Goal: Information Seeking & Learning: Learn about a topic

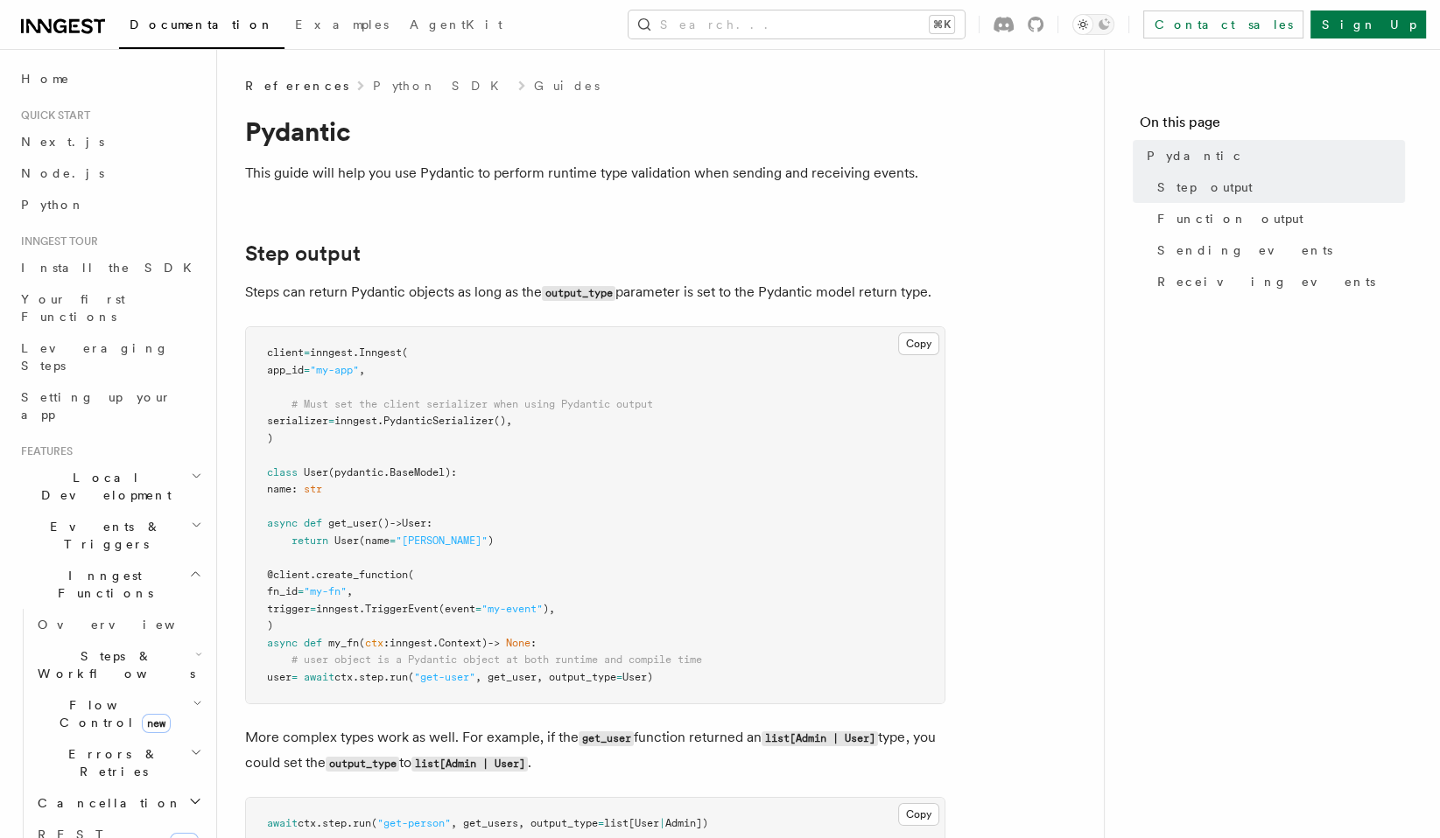
click at [524, 248] on h2 "Step output" at bounding box center [595, 254] width 700 height 25
click at [565, 533] on pre "client = inngest . Inngest ( app_id = "my-app" , # Must set the client serializ…" at bounding box center [595, 515] width 698 height 376
click at [580, 295] on code "output_type" at bounding box center [579, 293] width 74 height 15
copy code "output_type"
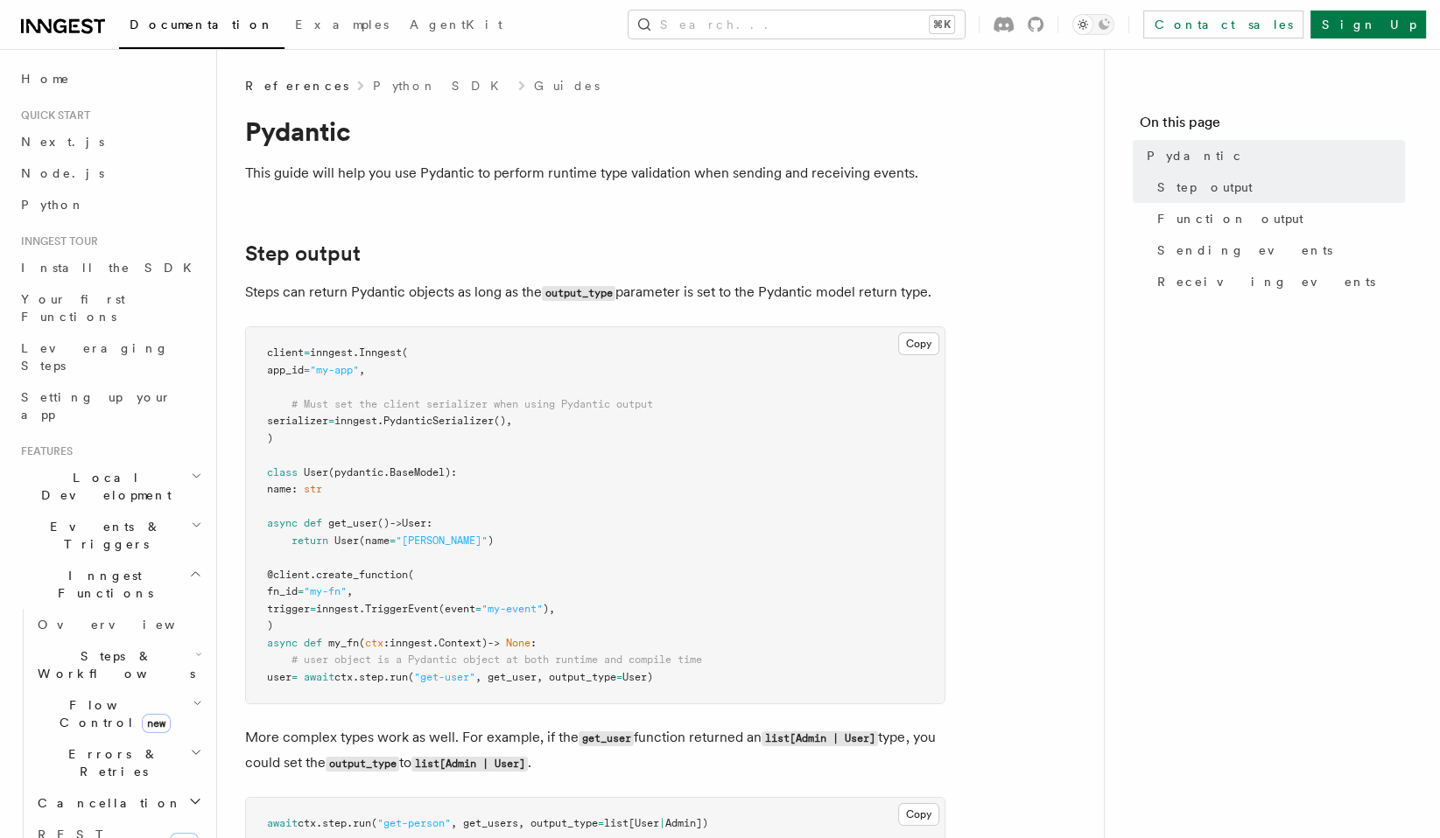
click at [753, 503] on pre "client = inngest . Inngest ( app_id = "my-app" , # Must set the client serializ…" at bounding box center [595, 515] width 698 height 376
click at [765, 543] on pre "client = inngest . Inngest ( app_id = "my-app" , # Must set the client serializ…" at bounding box center [595, 515] width 698 height 376
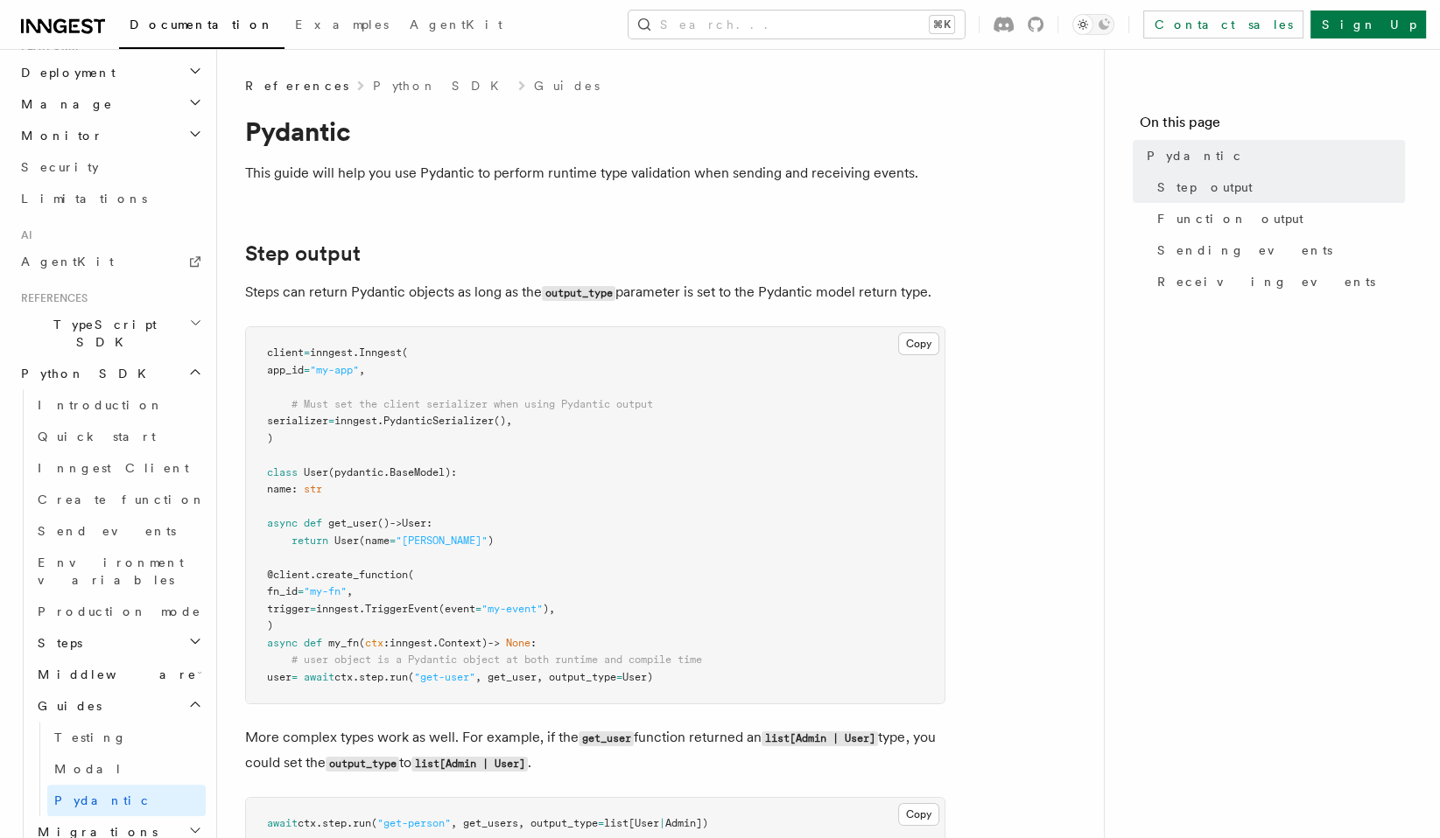
scroll to position [970, 0]
click at [106, 753] on link "Modal" at bounding box center [126, 769] width 158 height 32
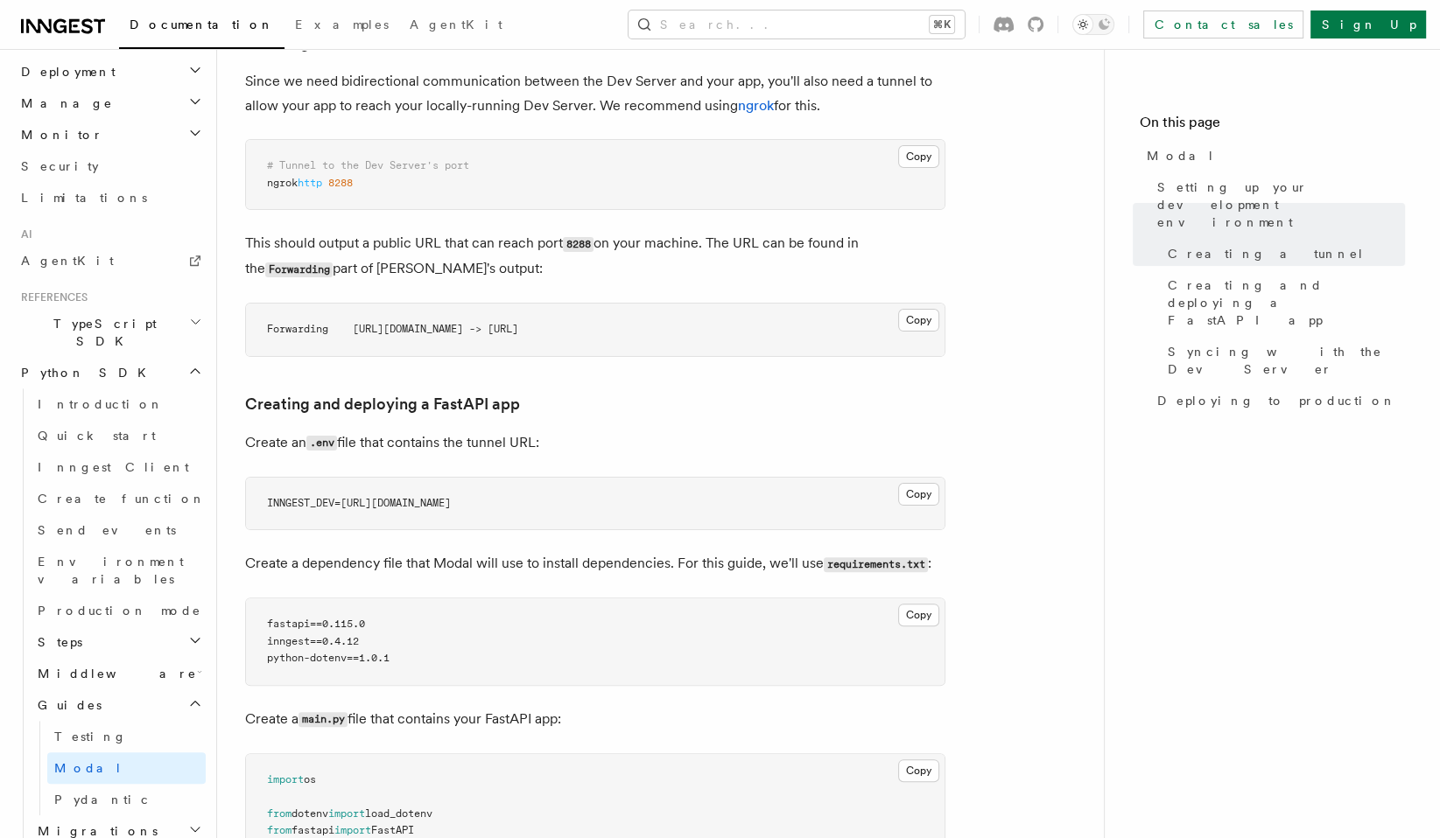
scroll to position [361, 0]
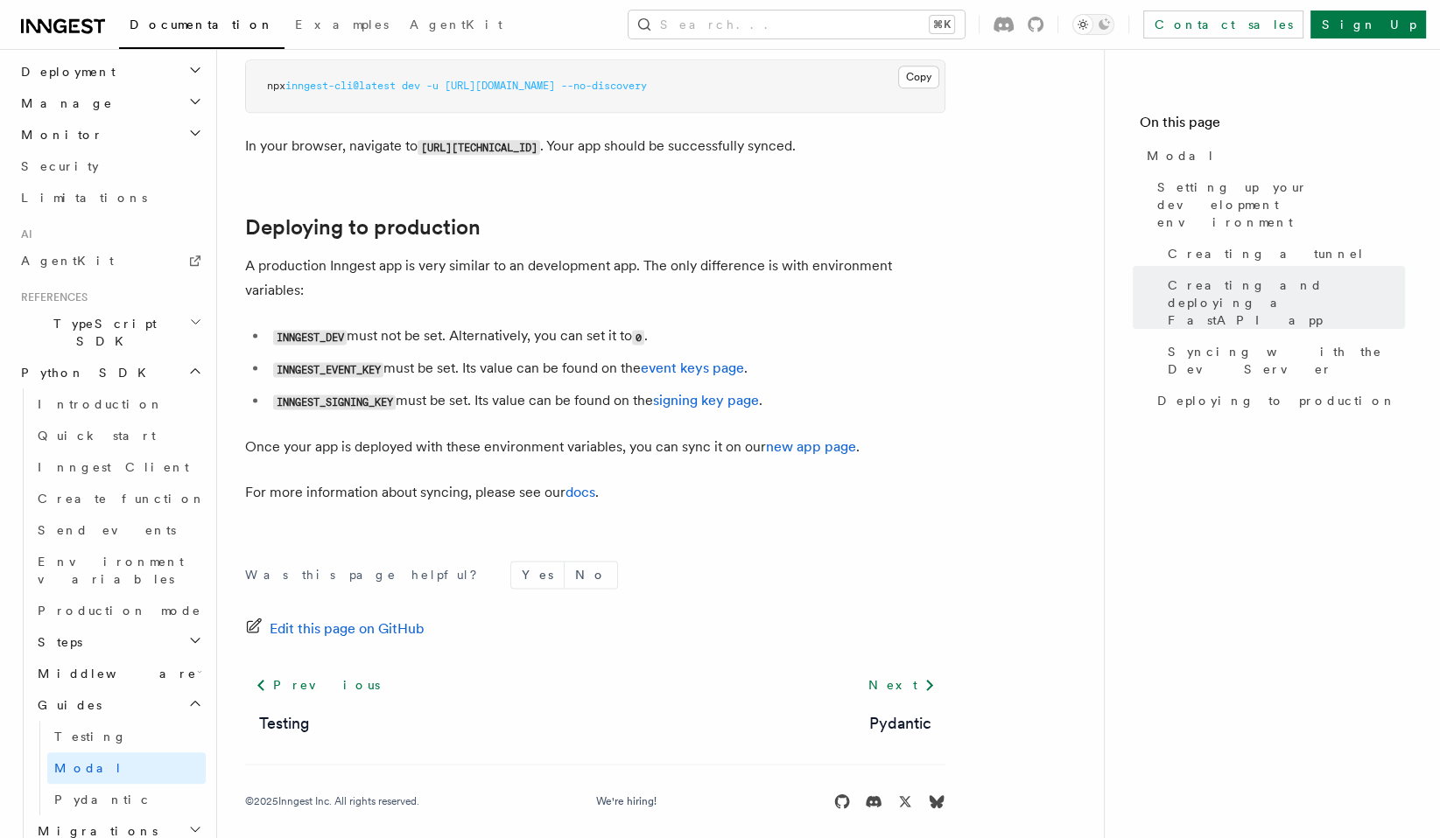
scroll to position [2408, 0]
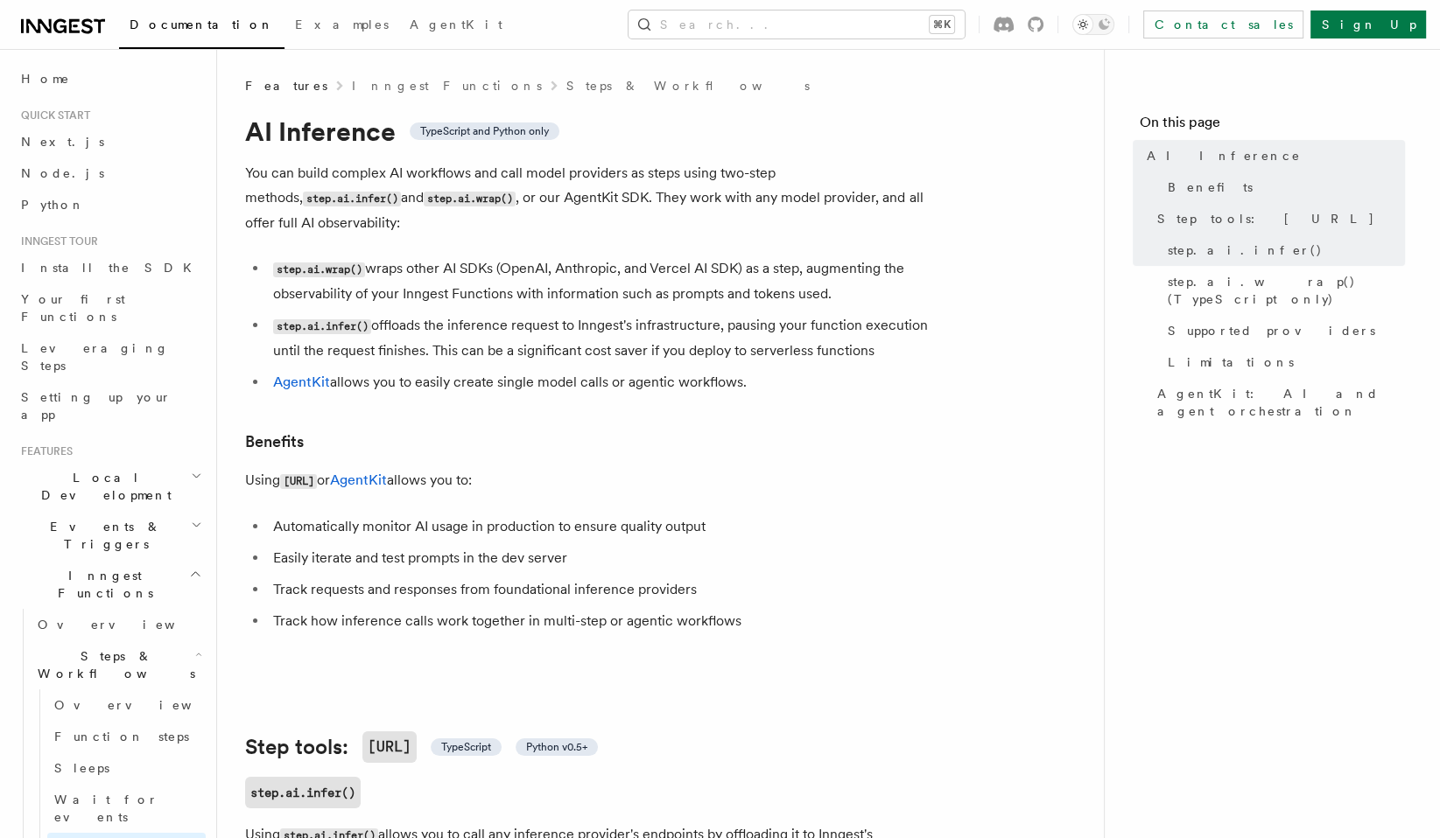
click at [832, 430] on h3 "Benefits" at bounding box center [595, 442] width 700 height 25
click at [648, 430] on h3 "Benefits" at bounding box center [595, 442] width 700 height 25
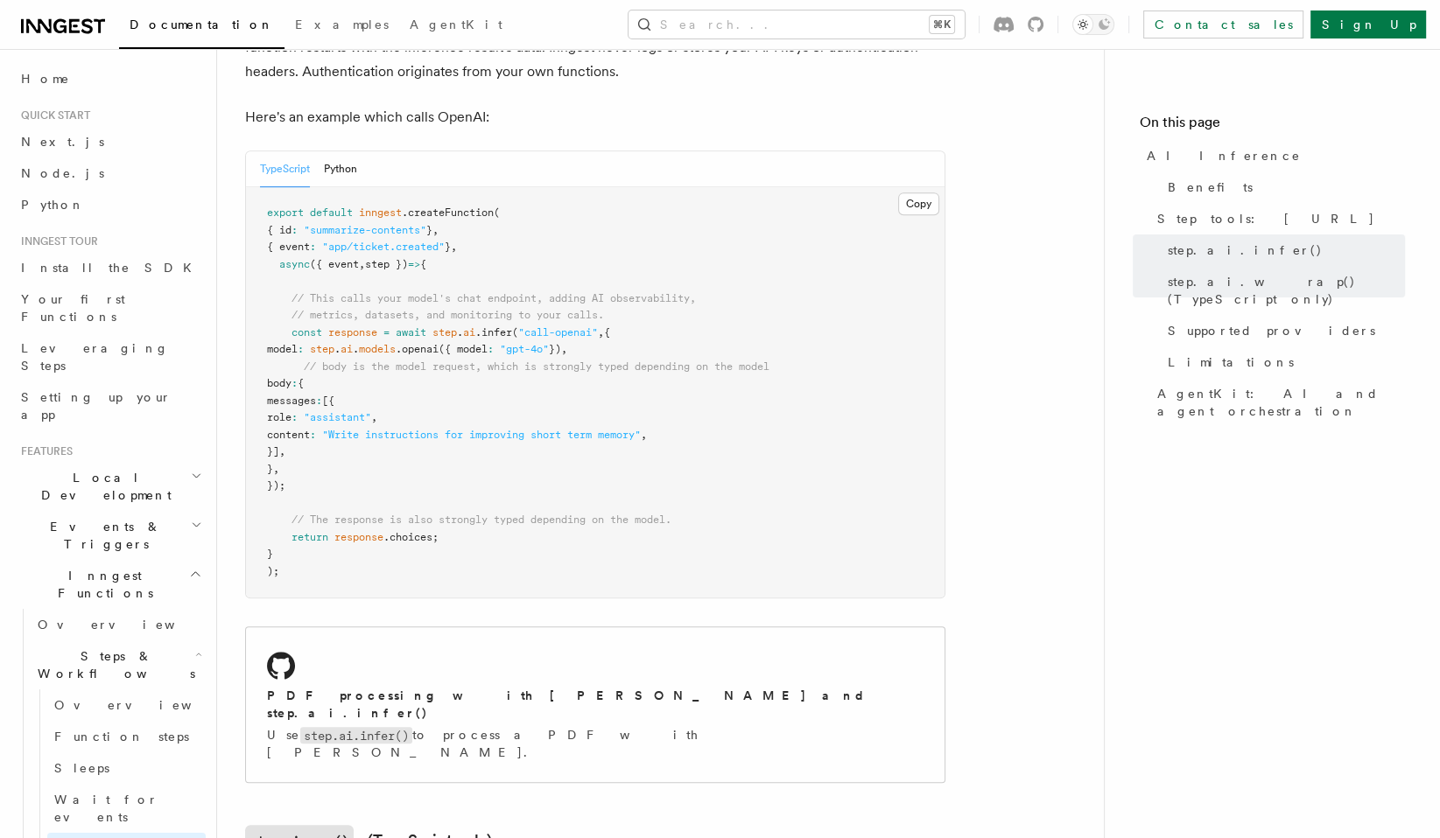
scroll to position [918, 0]
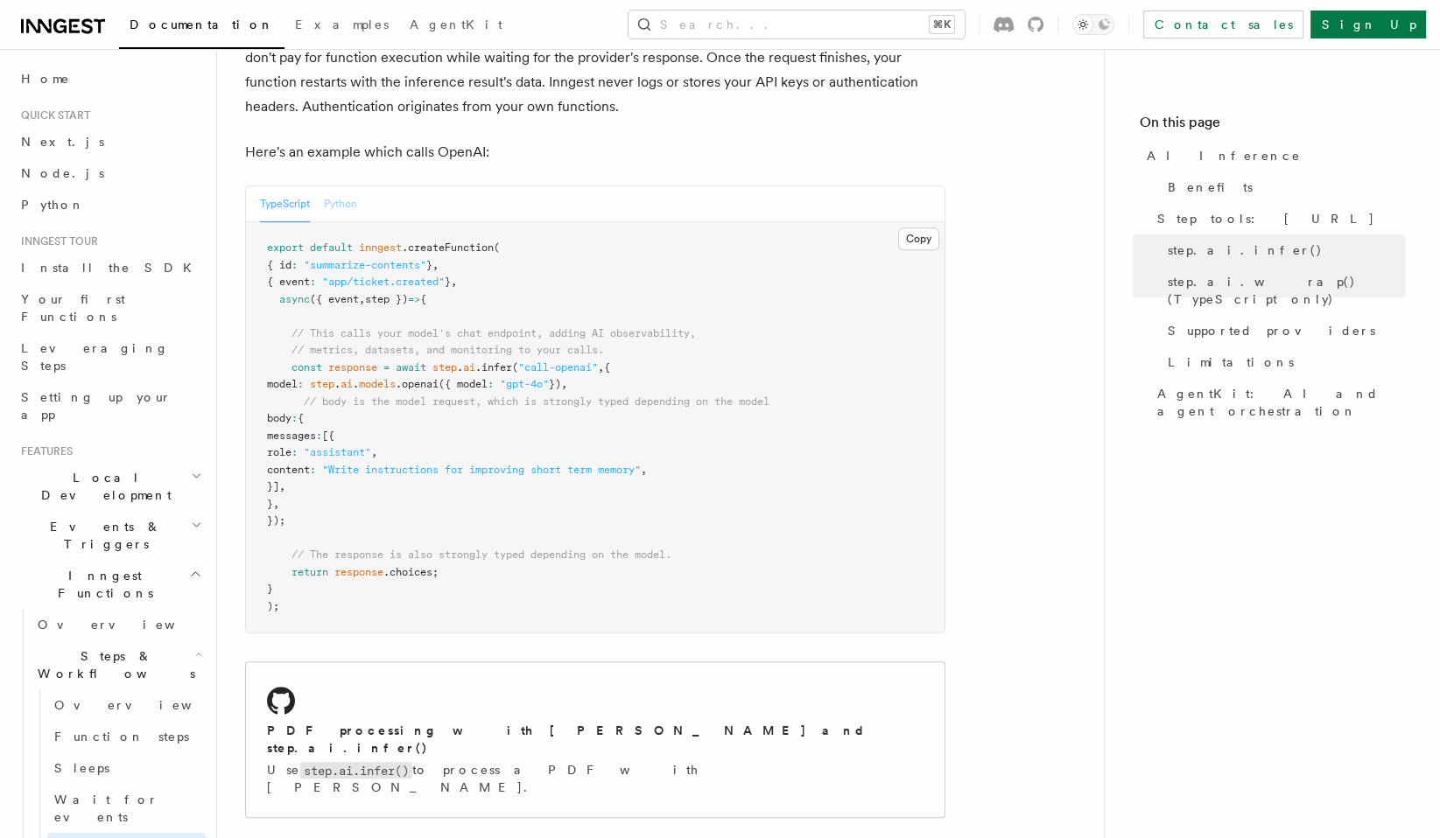
click at [341, 186] on button "Python" at bounding box center [340, 204] width 33 height 36
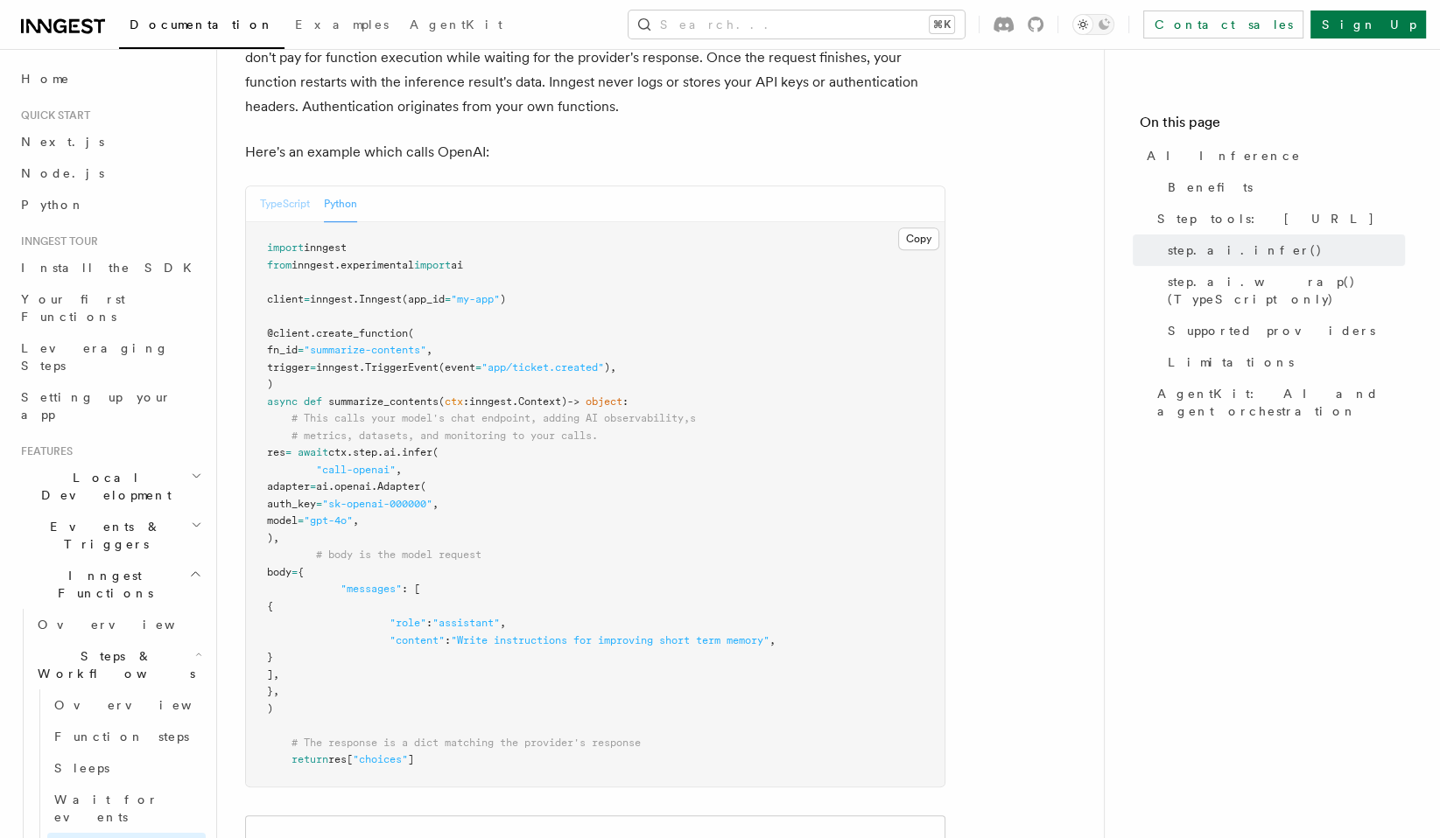
click at [285, 186] on button "TypeScript" at bounding box center [285, 204] width 50 height 36
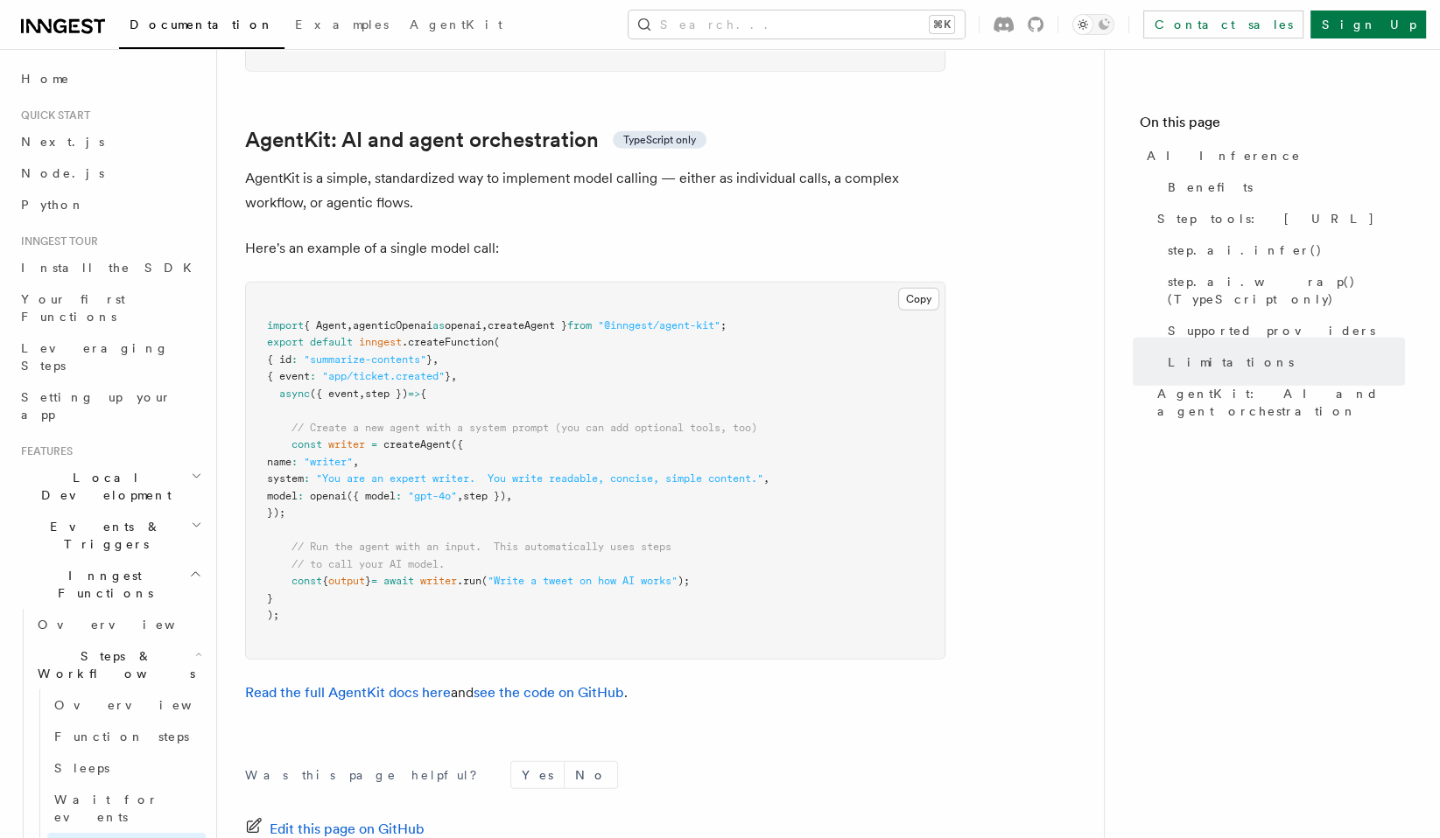
scroll to position [5232, 0]
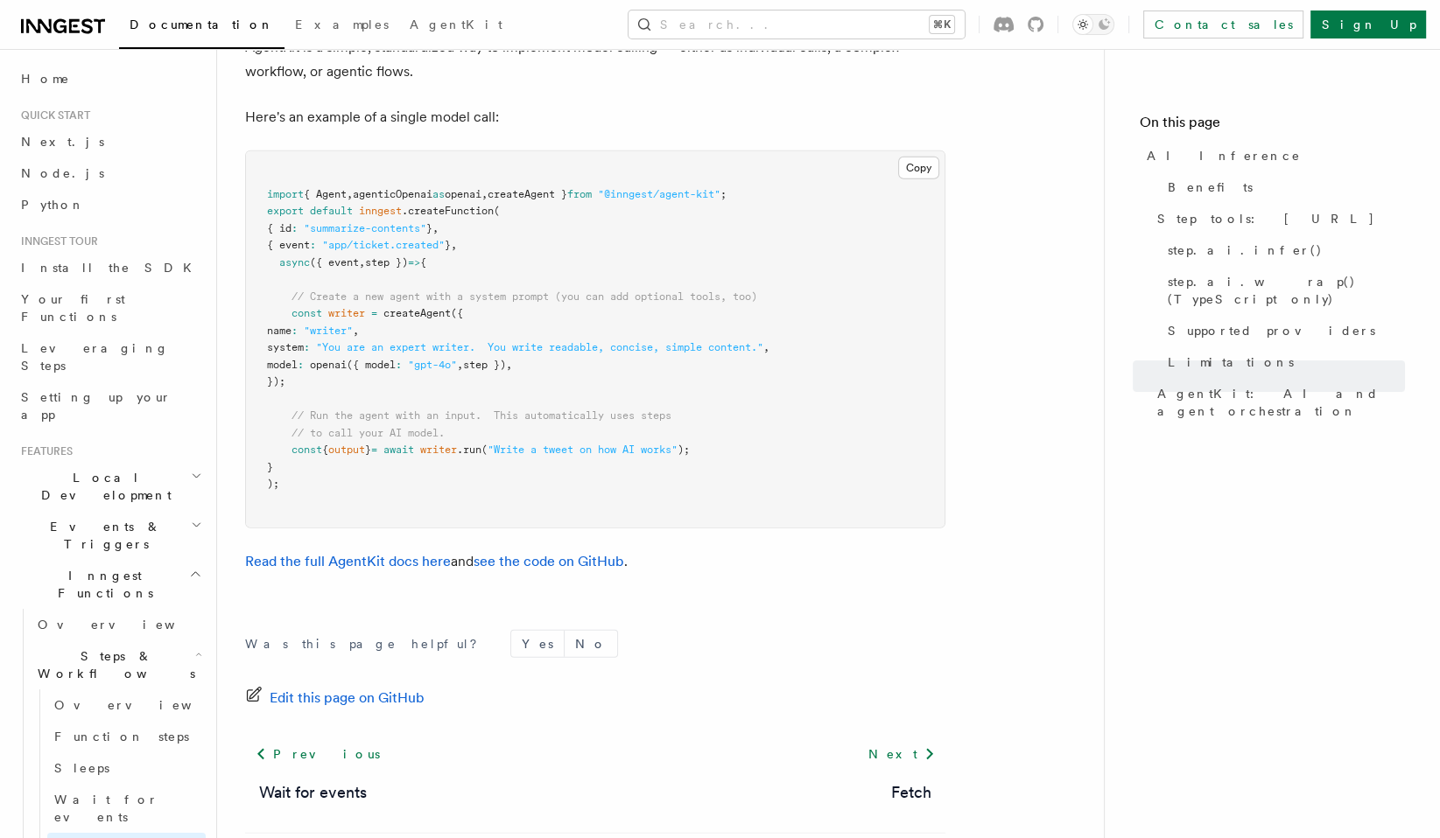
click at [672, 630] on form "Was this page helpful? Yes No" at bounding box center [595, 644] width 700 height 28
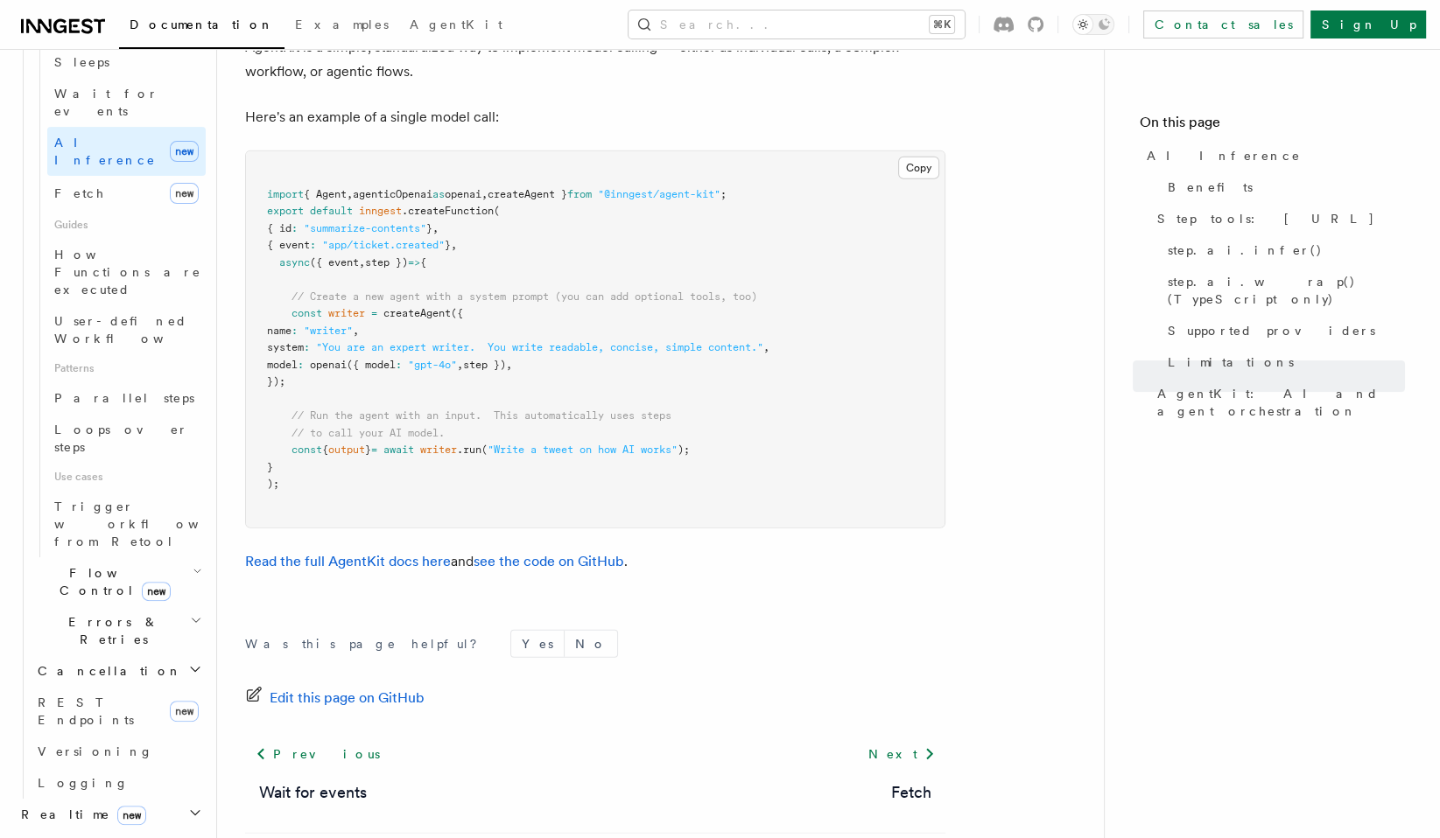
scroll to position [704, 0]
click at [192, 838] on icon "button" at bounding box center [195, 847] width 14 height 14
click at [195, 809] on icon "button" at bounding box center [195, 816] width 14 height 14
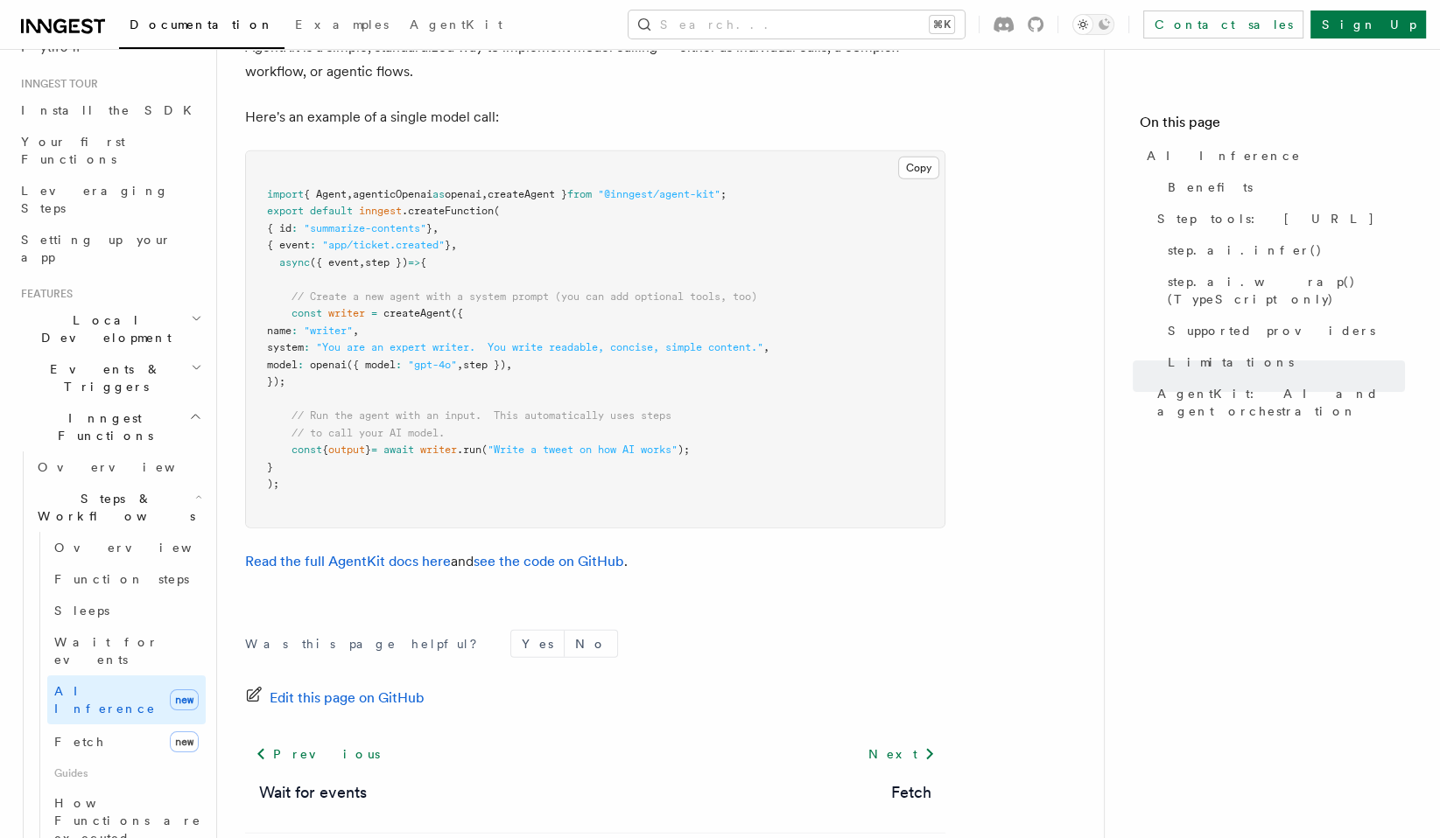
scroll to position [157, 0]
click at [192, 312] on icon "button" at bounding box center [196, 319] width 11 height 14
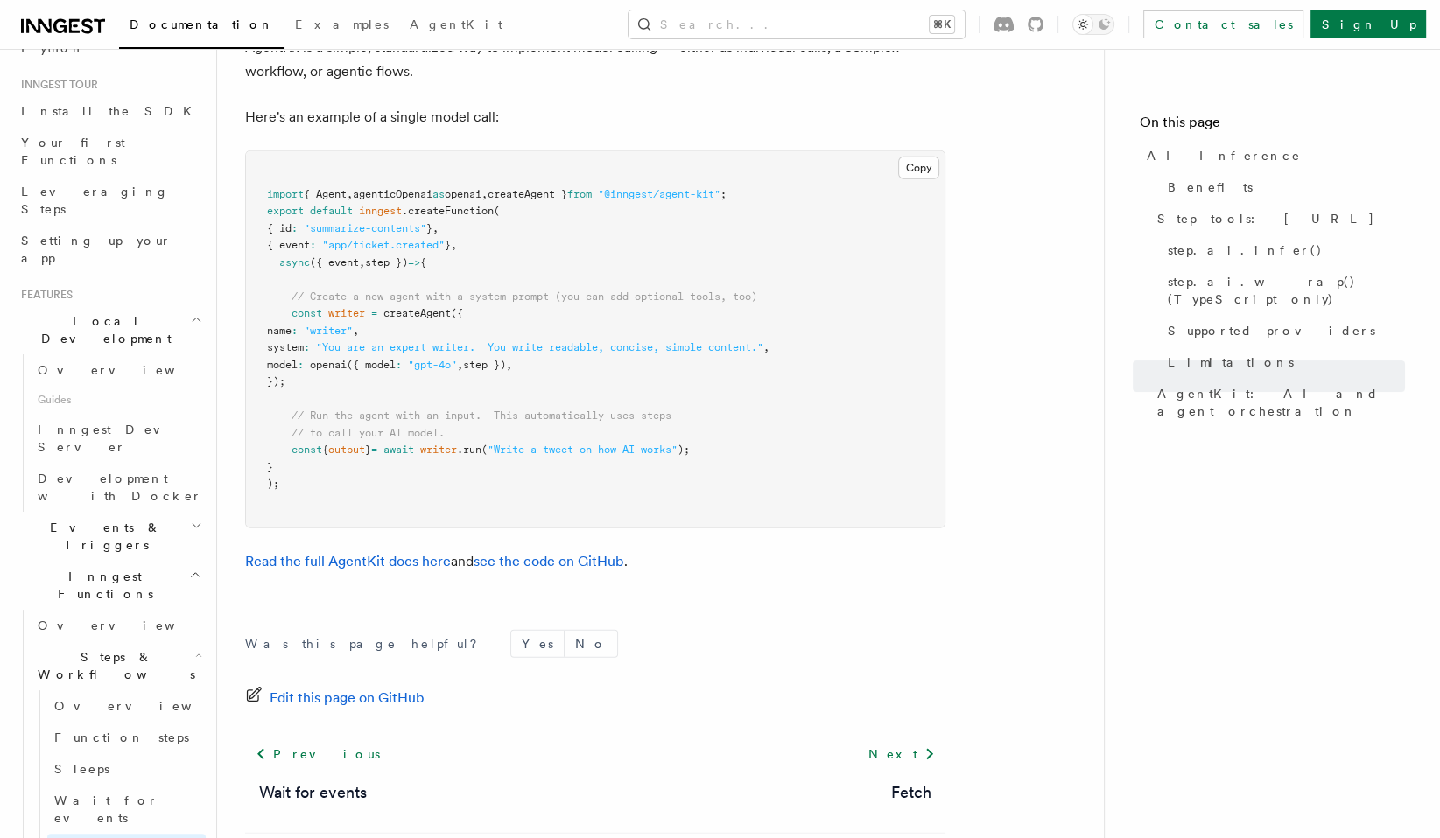
click at [192, 312] on icon "button" at bounding box center [196, 319] width 11 height 14
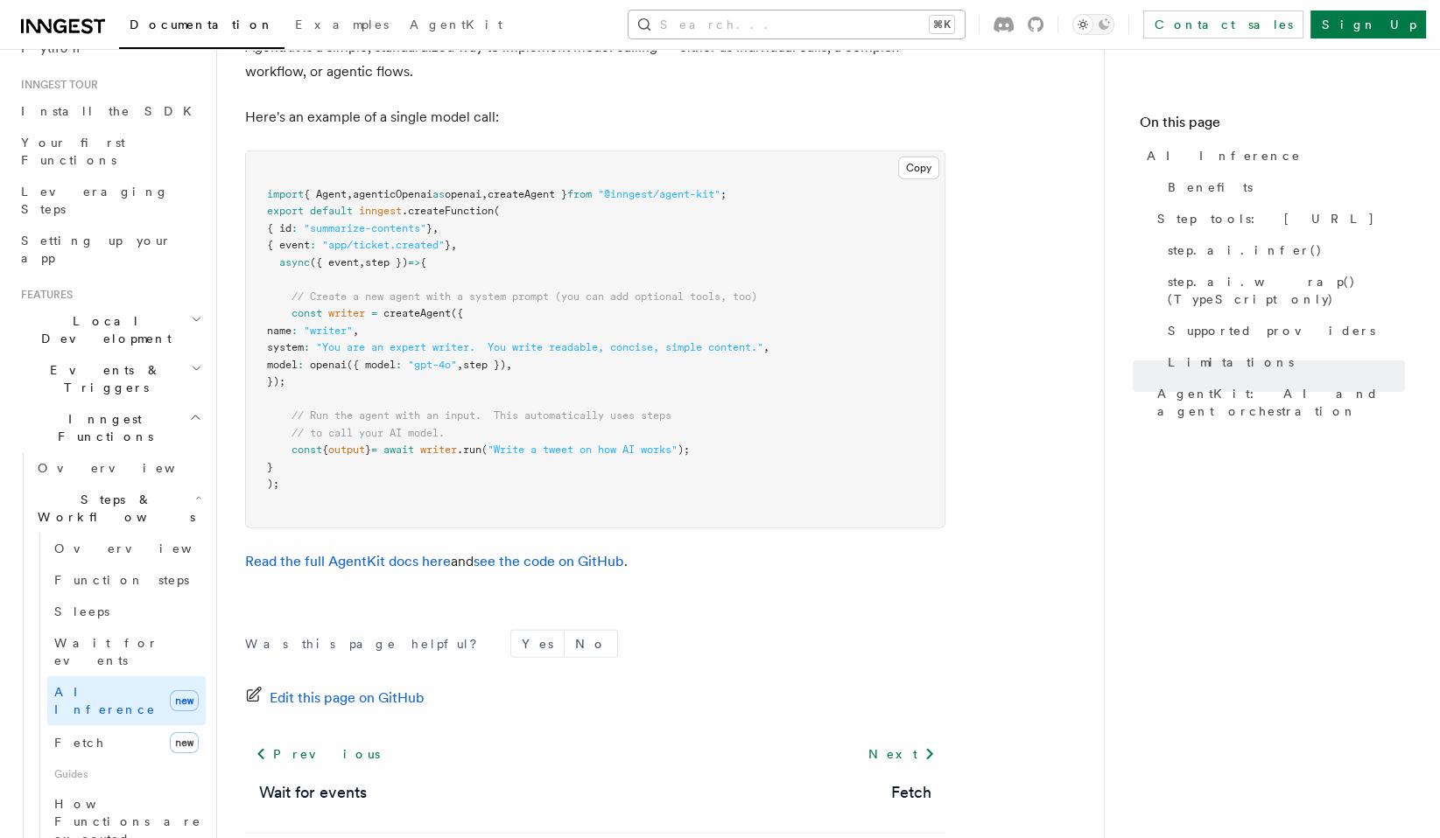
click at [803, 15] on button "Search... ⌘K" at bounding box center [796, 25] width 336 height 28
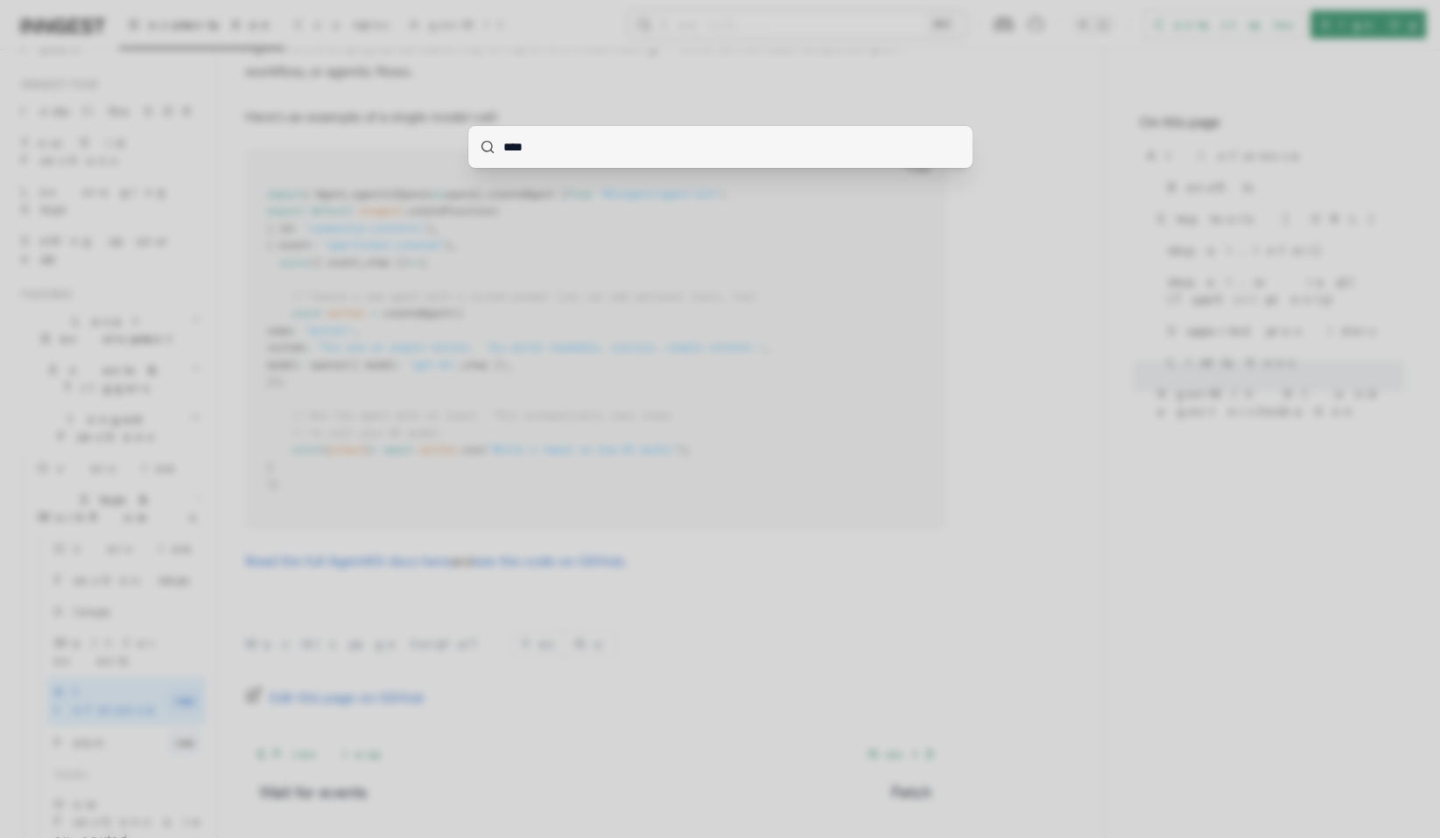
type input "*****"
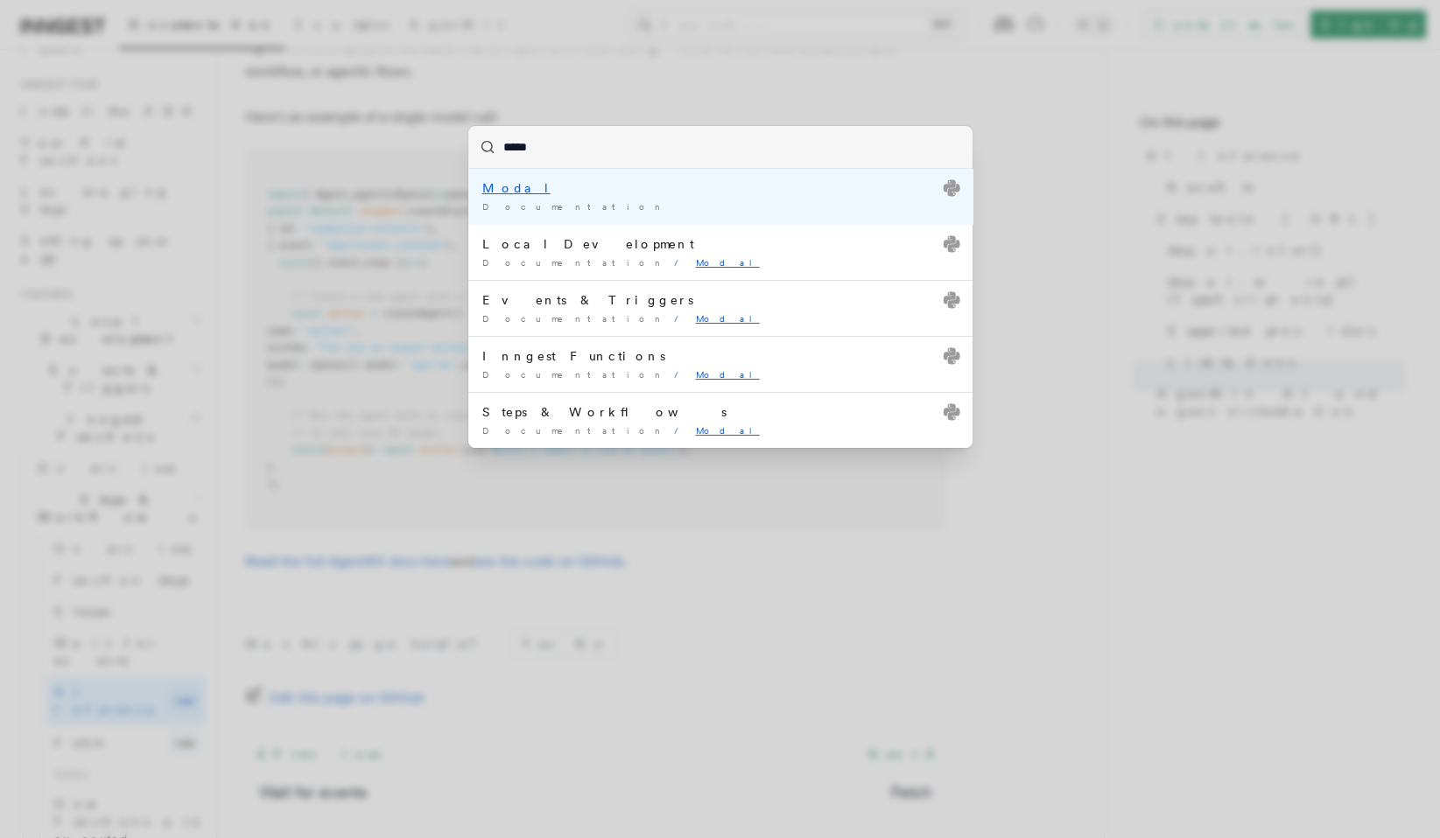
click at [557, 193] on div "Modal" at bounding box center [720, 188] width 476 height 18
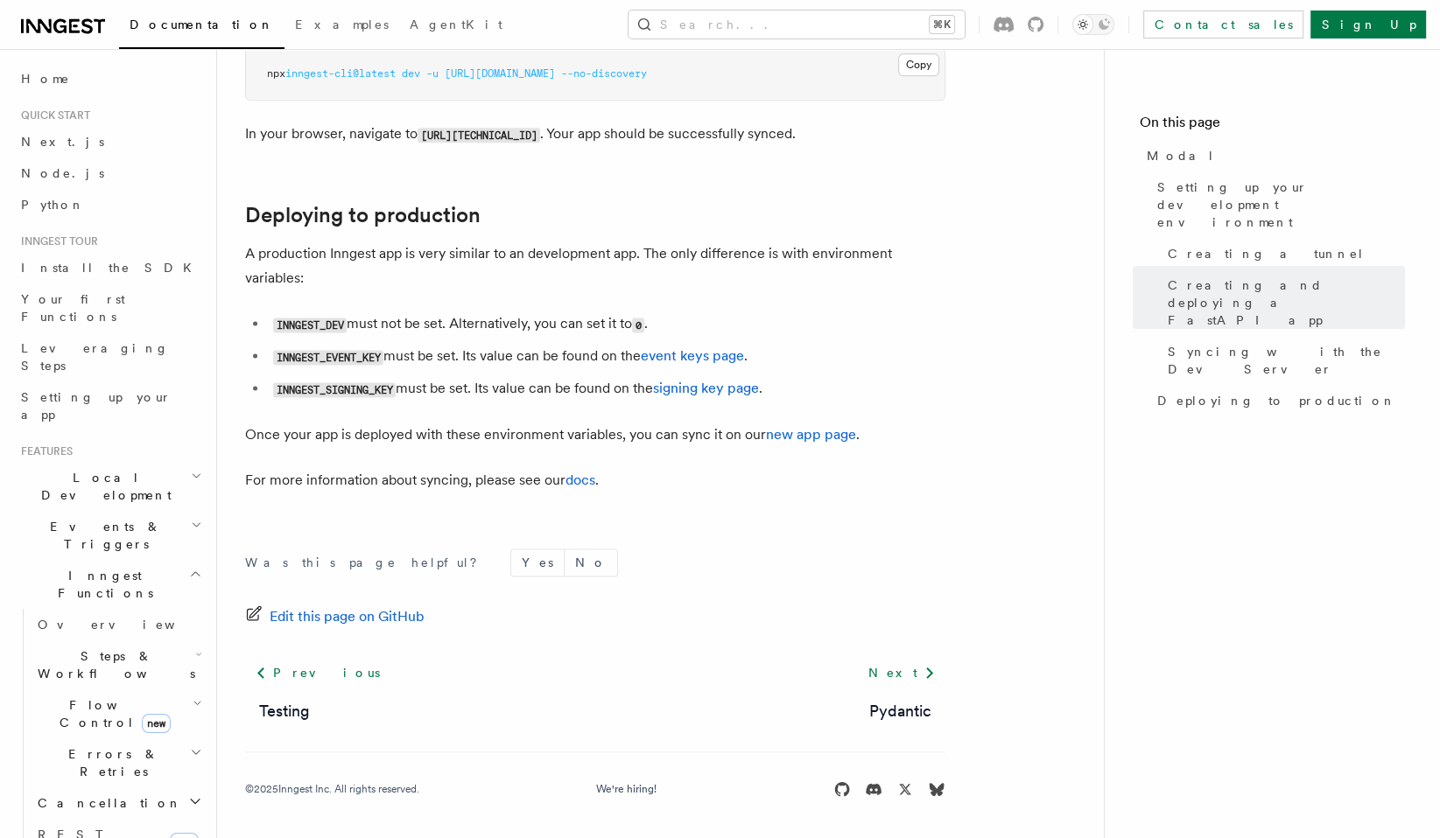
scroll to position [970, 0]
